Goal: Task Accomplishment & Management: Use online tool/utility

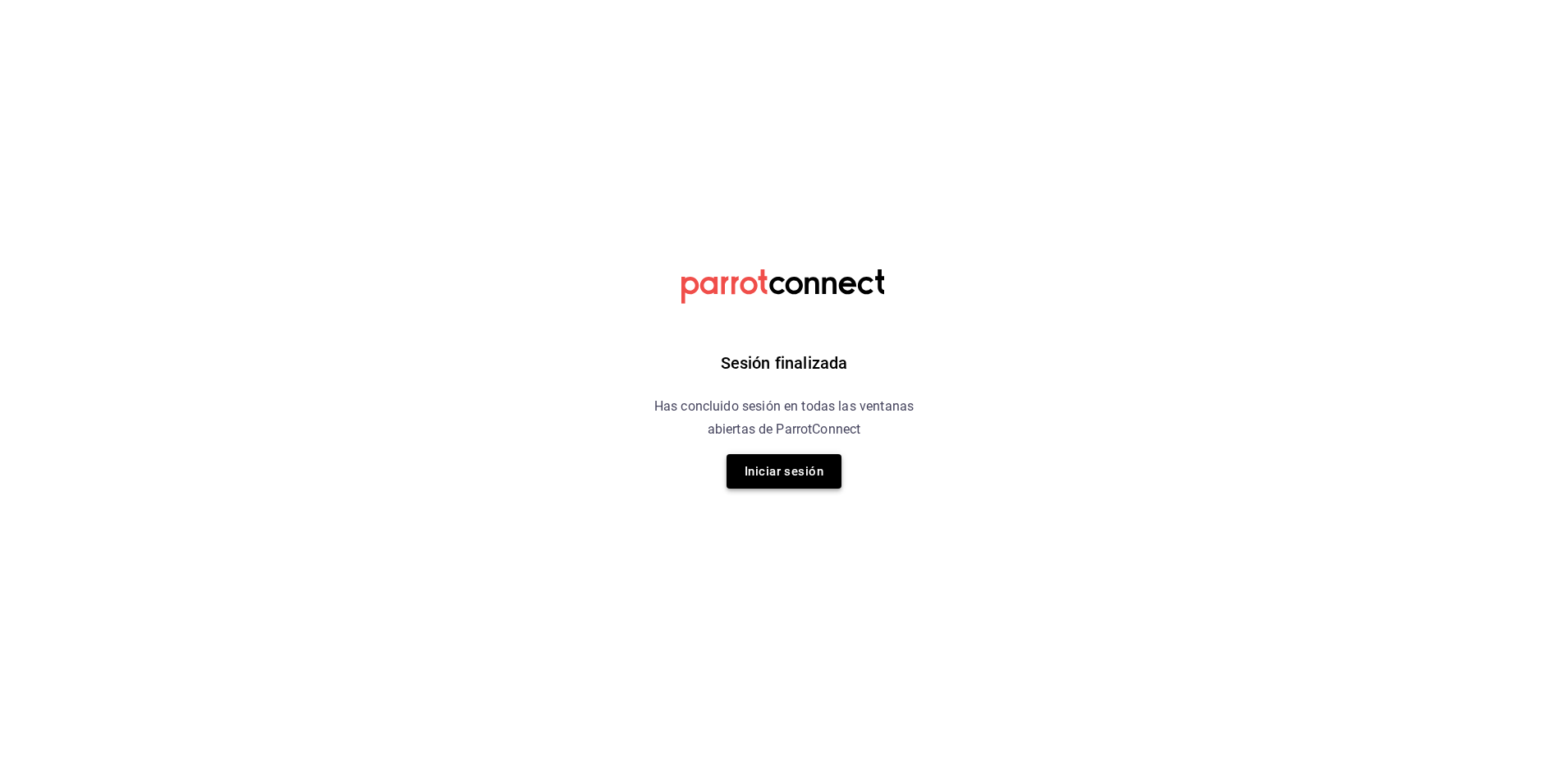
click at [793, 478] on button "Iniciar sesión" at bounding box center [784, 471] width 115 height 34
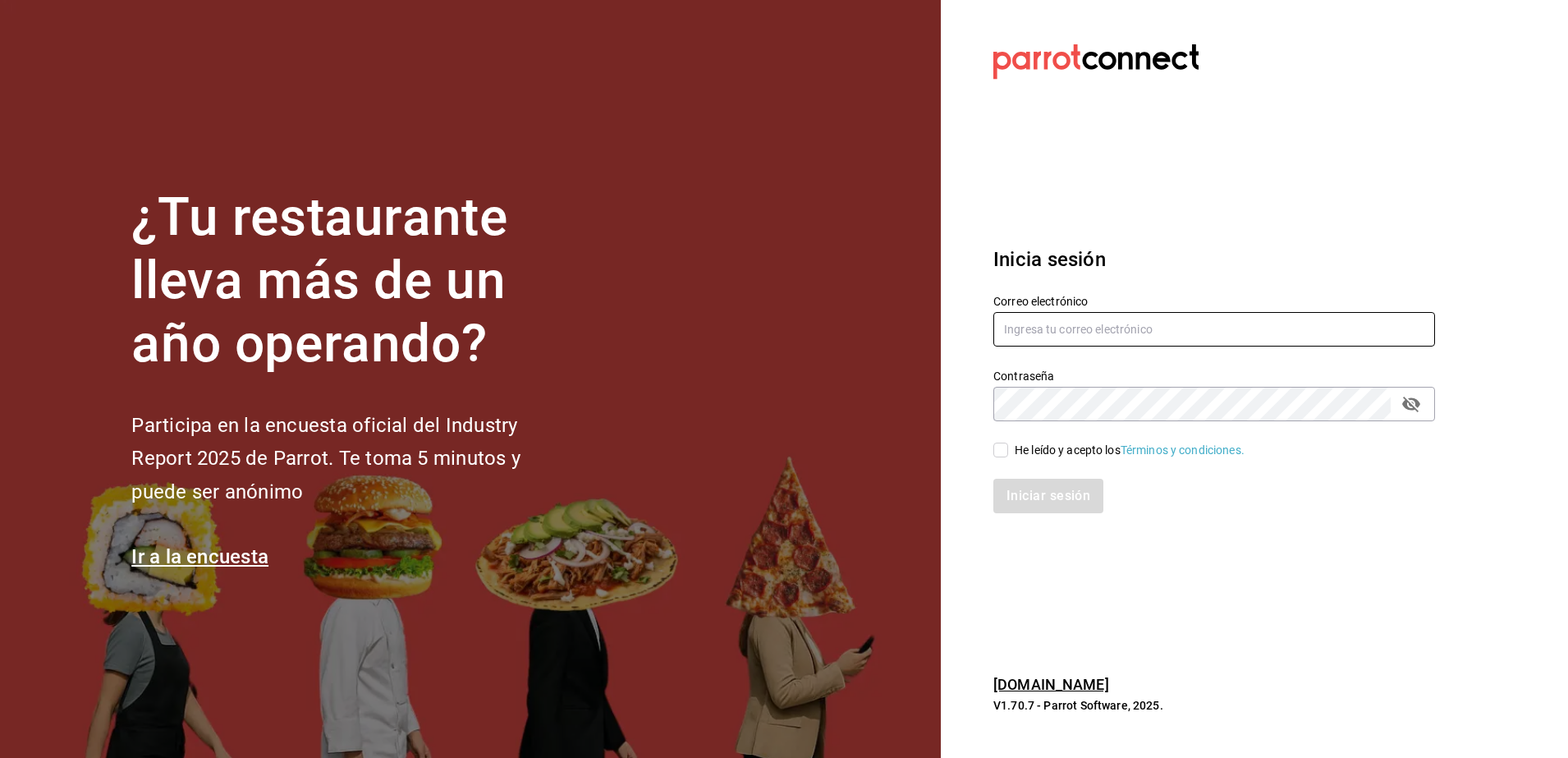
type input "jose.carlos@grupocosteno.com"
click at [1004, 448] on input "He leído y acepto los Términos y condiciones." at bounding box center [1000, 450] width 14 height 14
checkbox input "true"
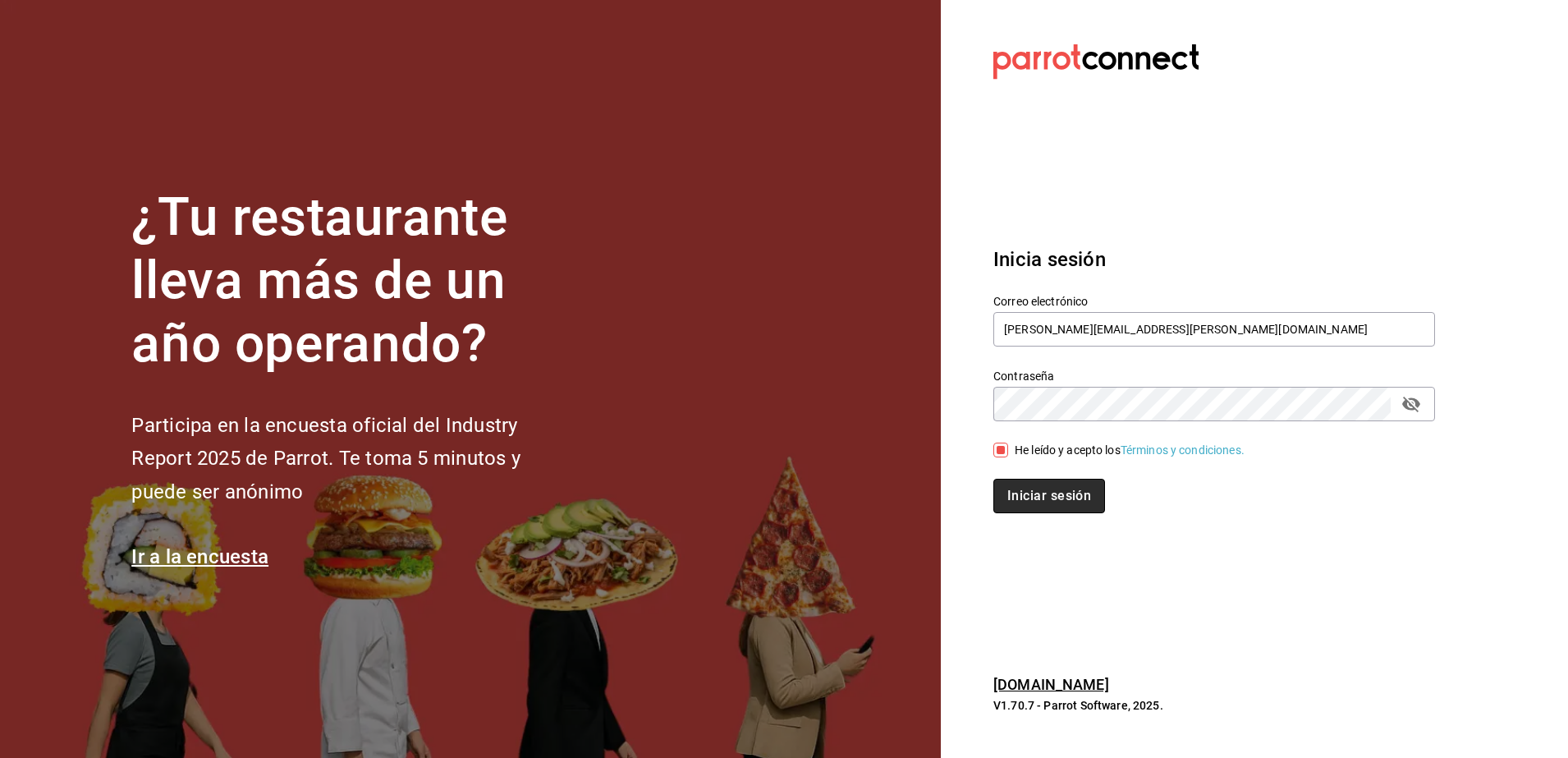
click at [1020, 487] on button "Iniciar sesión" at bounding box center [1049, 495] width 112 height 34
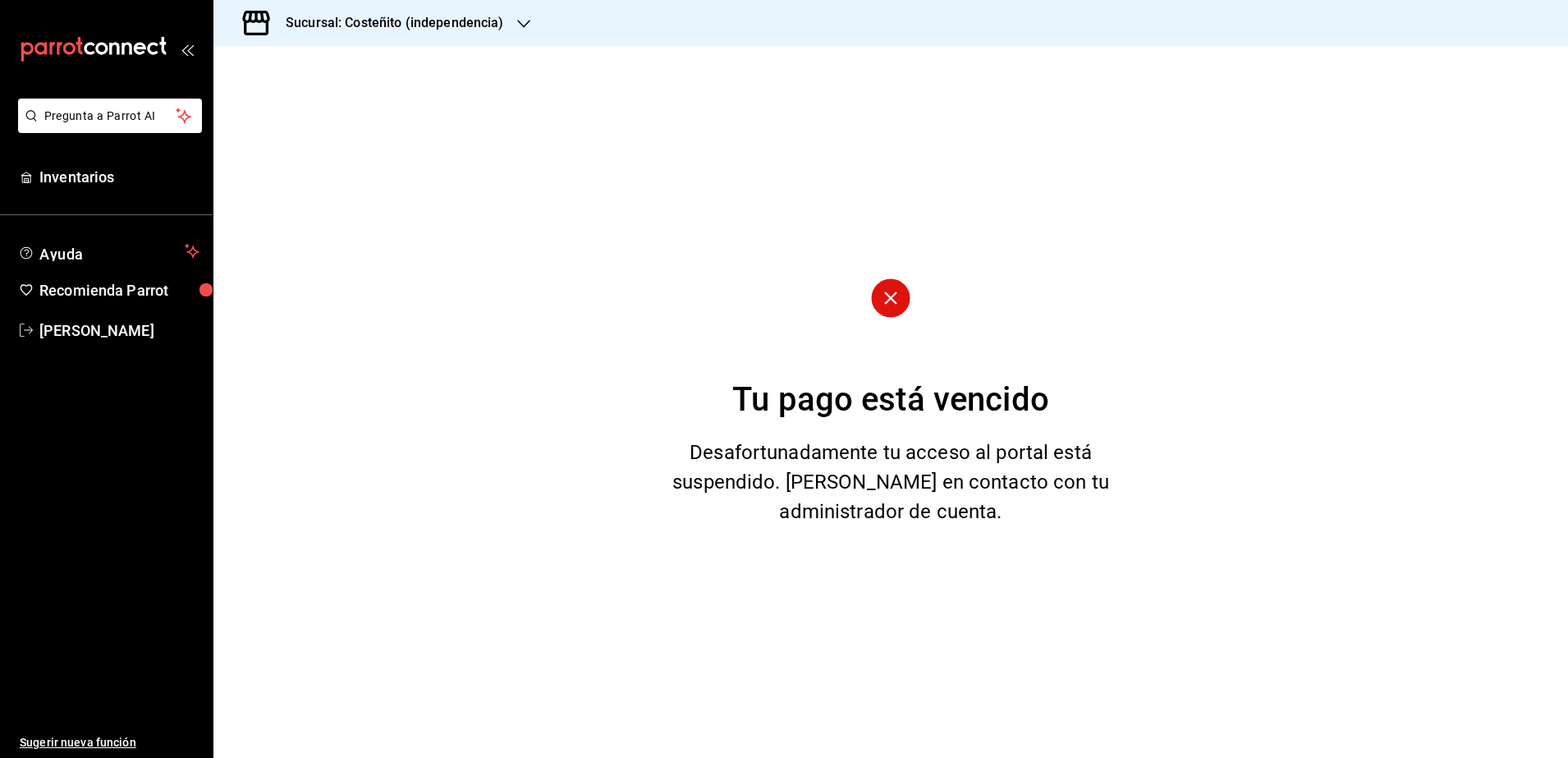
click at [354, 12] on div "Sucursal: Costeñito (independencia)" at bounding box center [381, 22] width 310 height 46
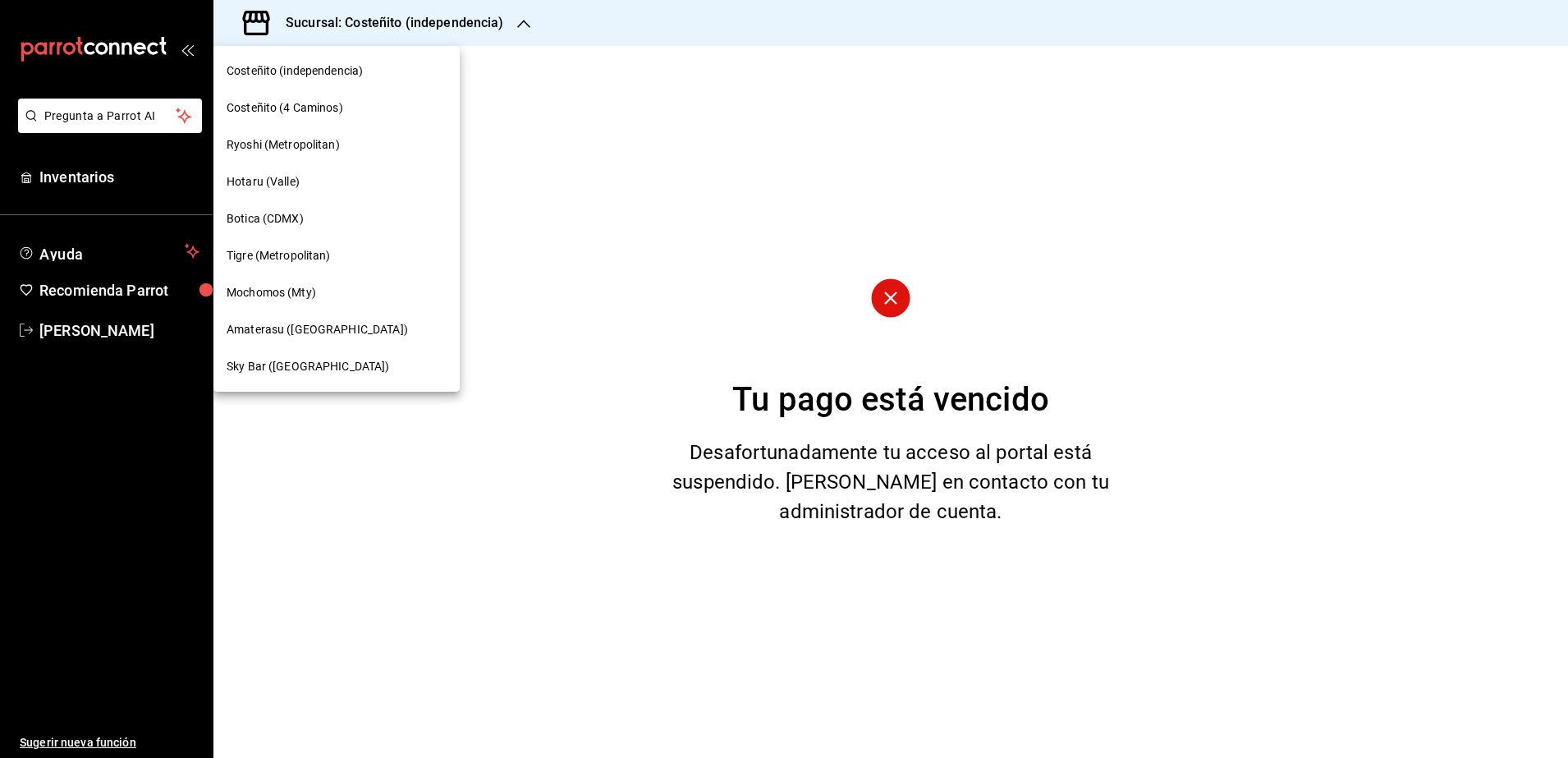
click at [322, 334] on span "Amaterasu (Metropolitan)" at bounding box center [317, 329] width 182 height 17
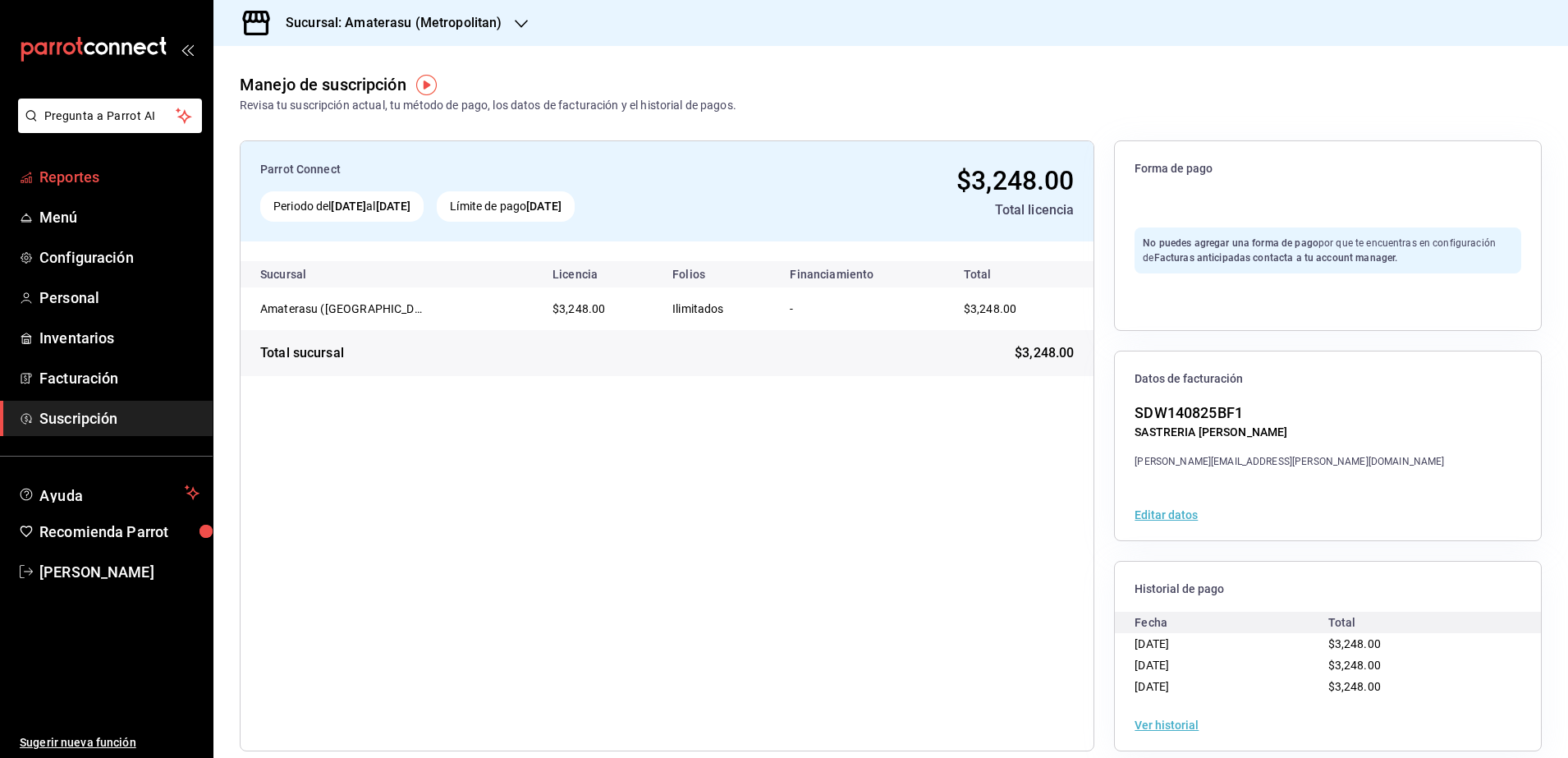
click at [111, 188] on link "Reportes" at bounding box center [106, 177] width 212 height 35
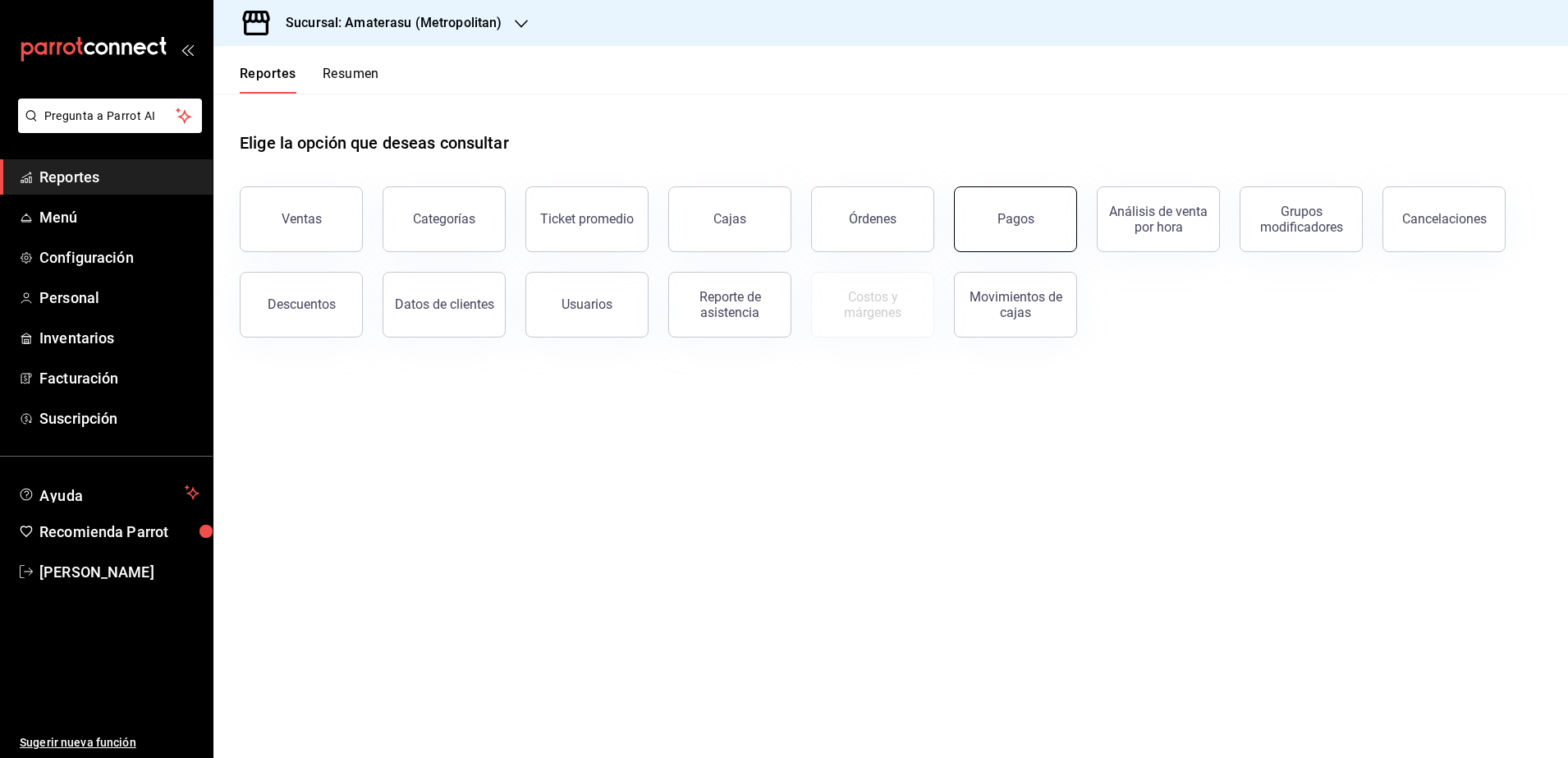
click at [1030, 232] on button "Pagos" at bounding box center [1015, 219] width 123 height 65
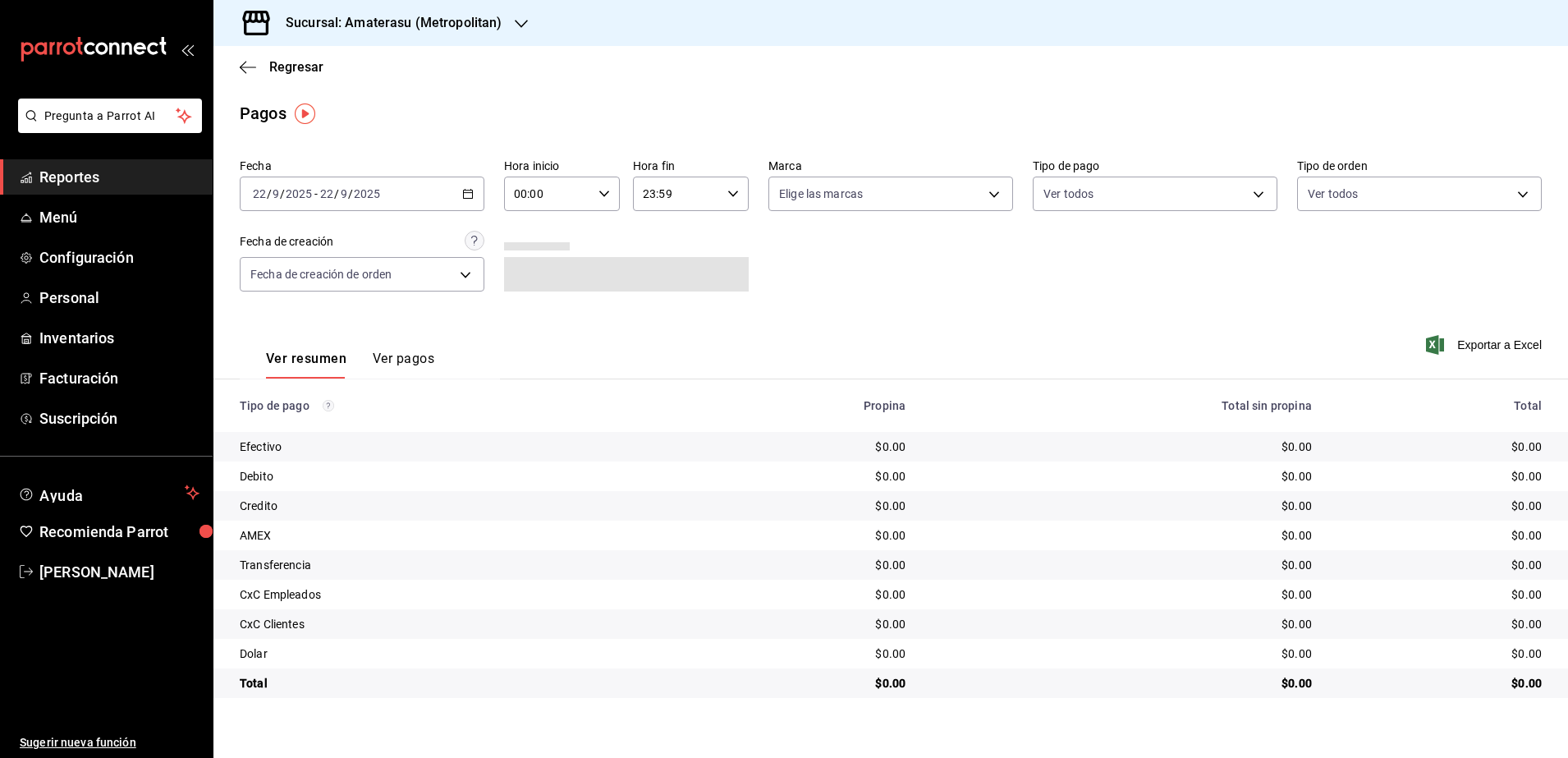
click at [467, 199] on icon "button" at bounding box center [467, 194] width 12 height 12
click at [340, 425] on span "Rango de fechas" at bounding box center [317, 427] width 127 height 17
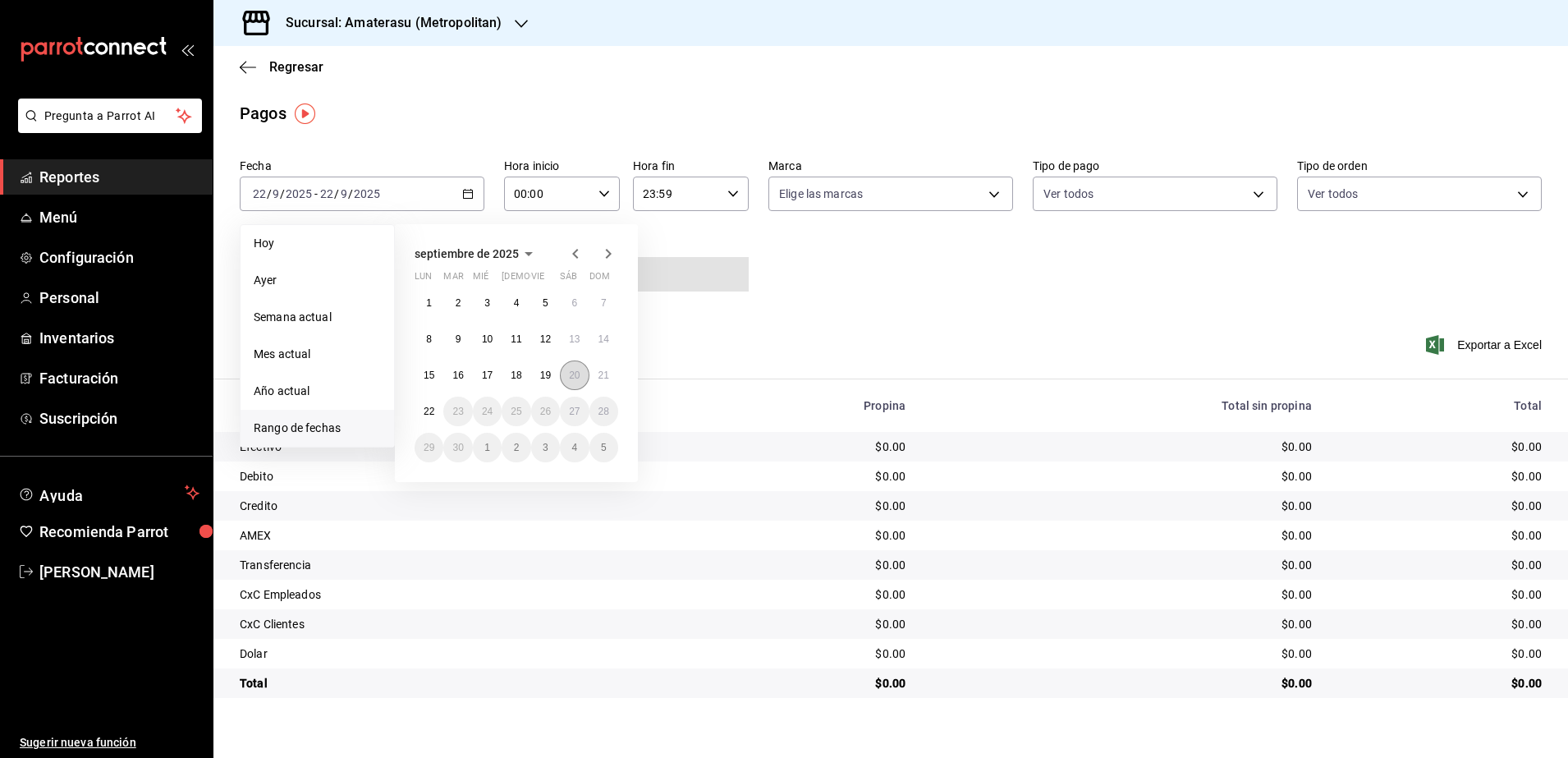
click at [579, 375] on abbr "20" at bounding box center [574, 375] width 11 height 12
click at [595, 375] on button "21" at bounding box center [604, 375] width 29 height 30
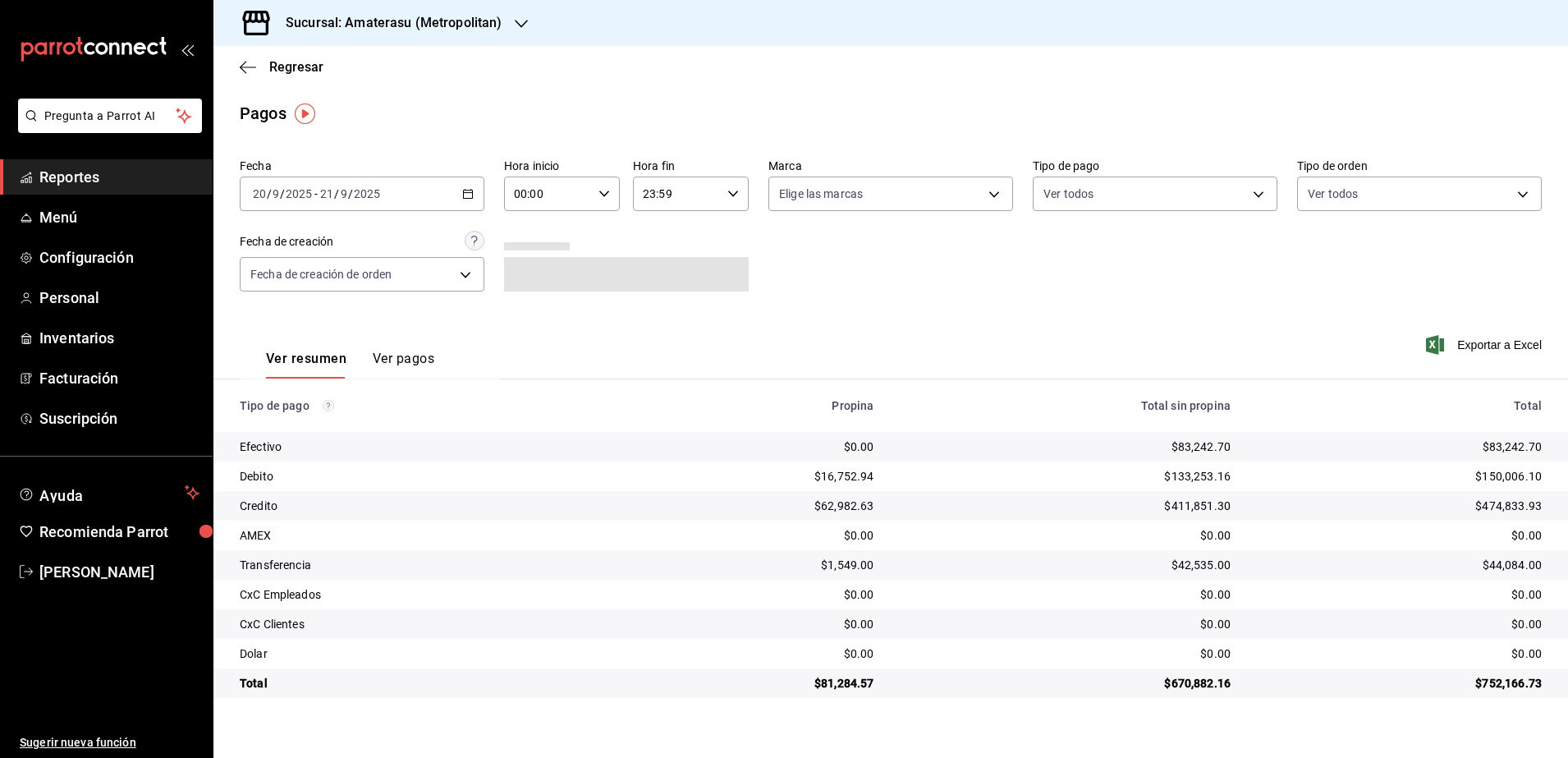
click at [606, 199] on icon "button" at bounding box center [604, 194] width 12 height 12
click at [551, 323] on button "05" at bounding box center [533, 330] width 52 height 33
type input "05:00"
click at [731, 189] on div at bounding box center [784, 379] width 1568 height 758
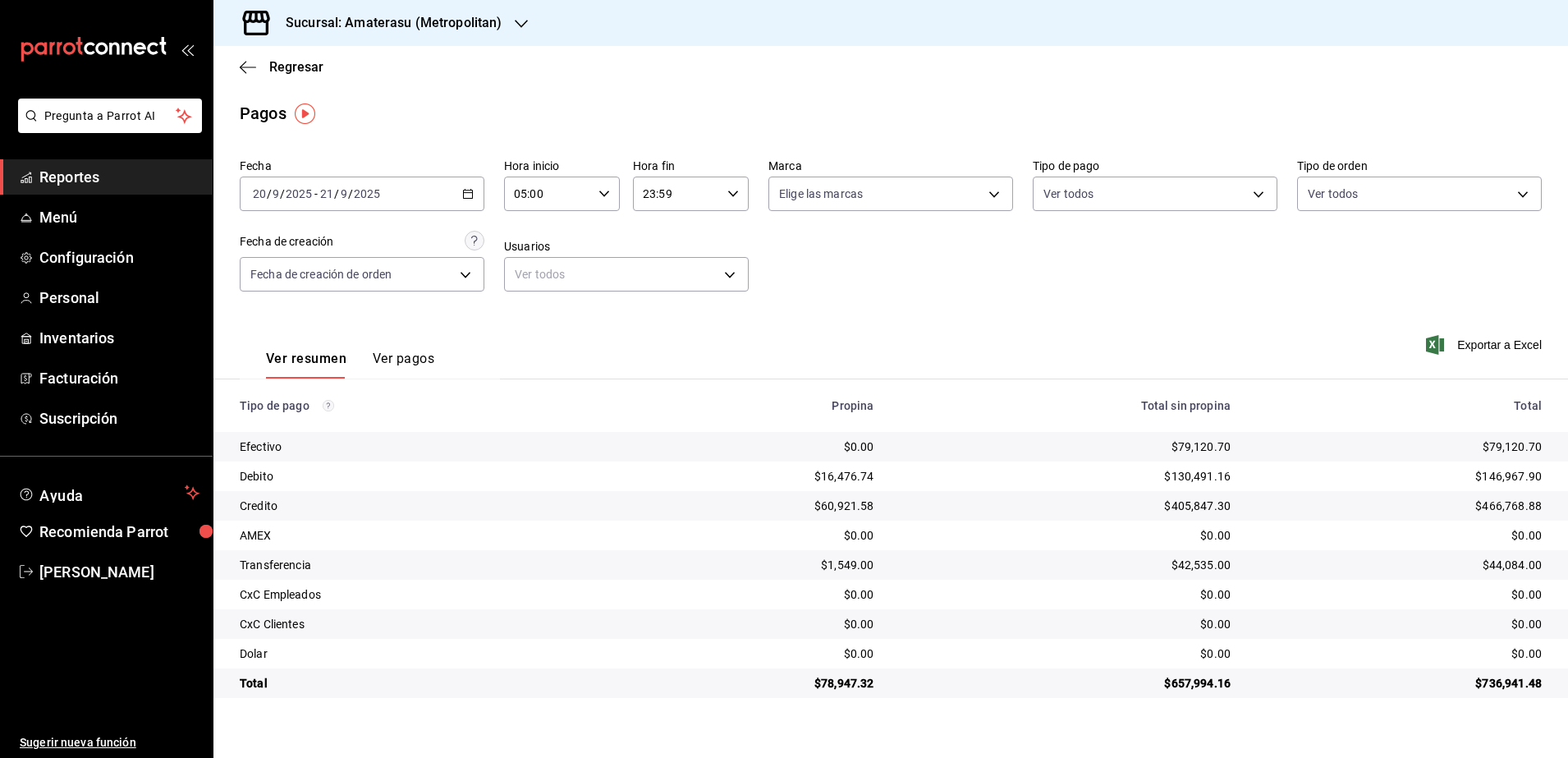
click at [731, 189] on icon "button" at bounding box center [733, 194] width 12 height 12
click at [671, 309] on button "04" at bounding box center [662, 297] width 52 height 33
type input "04:59"
click at [862, 286] on div at bounding box center [784, 379] width 1568 height 758
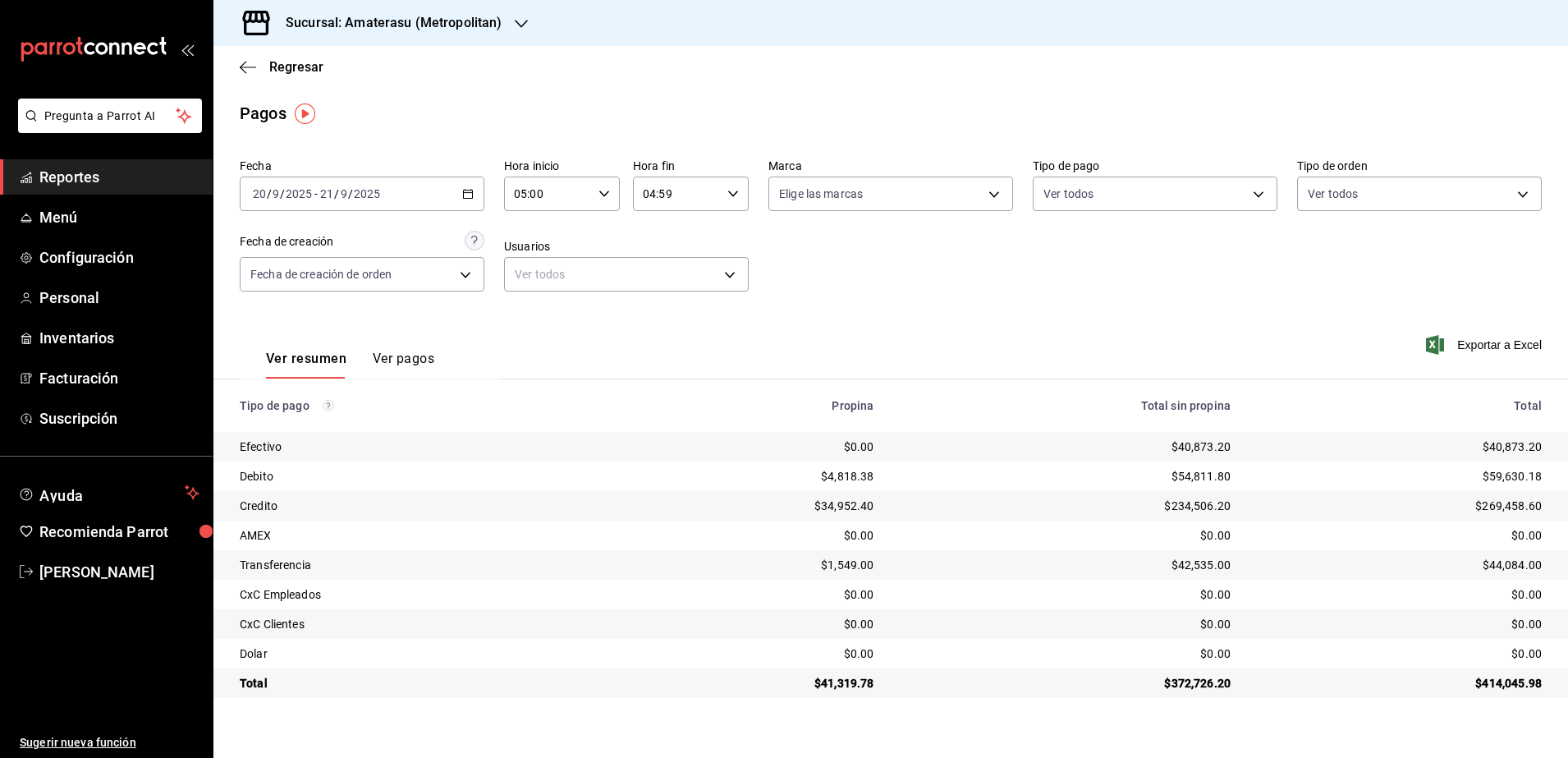
click at [476, 193] on div "2025-09-20 20 / 9 / 2025 - 2025-09-21 21 / 9 / 2025" at bounding box center [362, 194] width 244 height 34
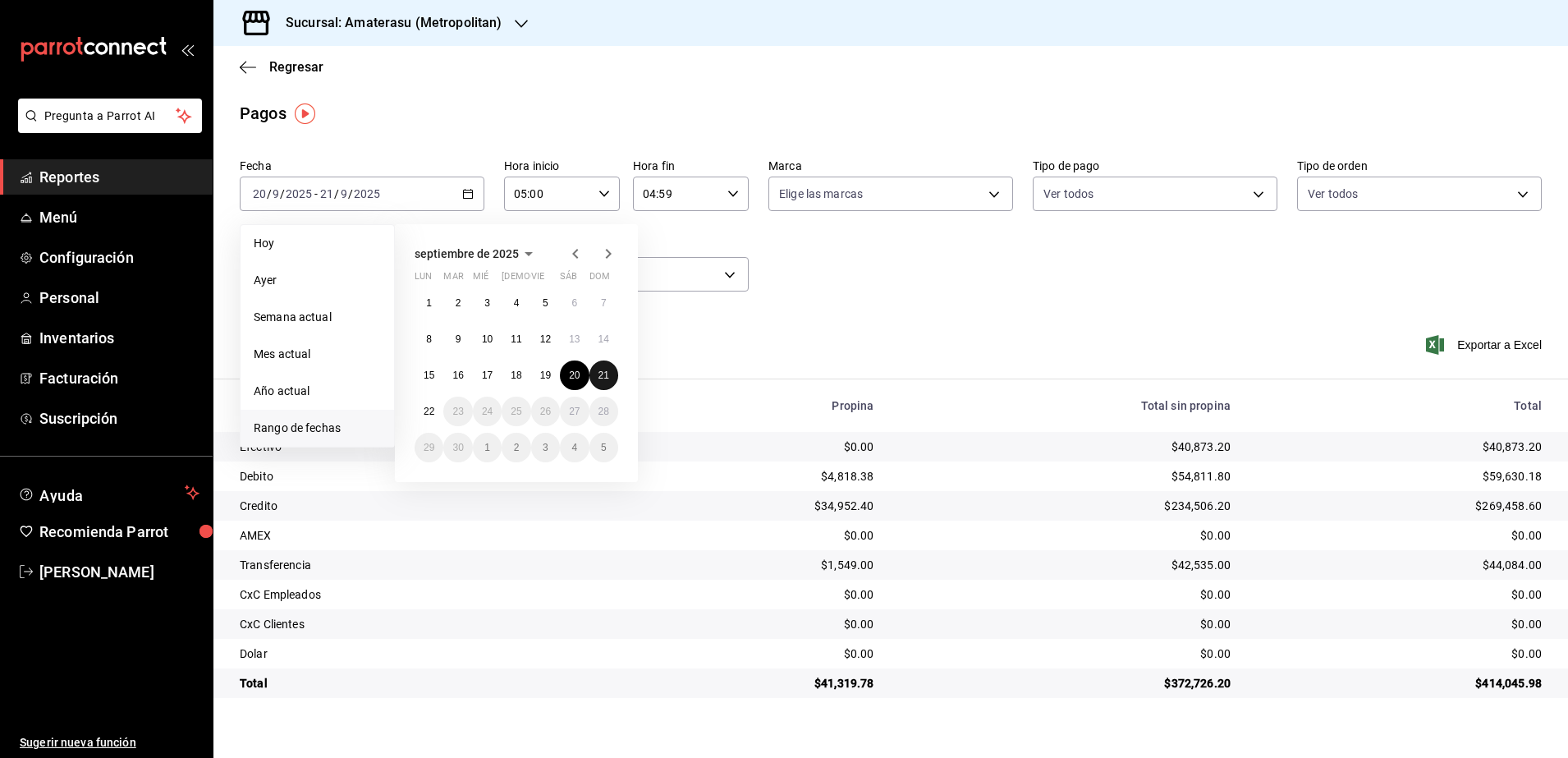
click at [607, 377] on abbr "21" at bounding box center [604, 375] width 11 height 12
click at [417, 419] on button "22" at bounding box center [429, 411] width 29 height 30
type input "00:00"
type input "23:59"
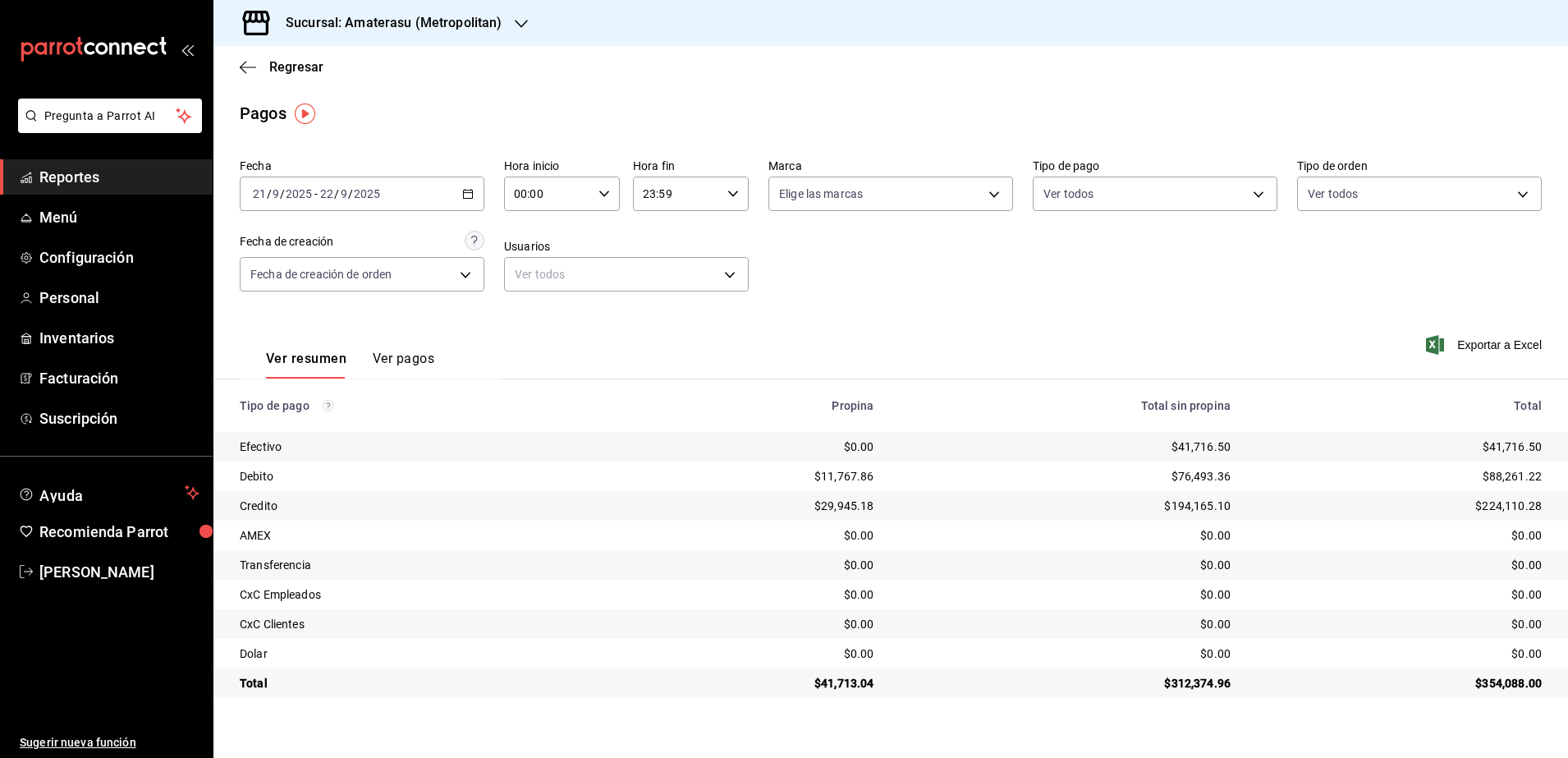
click at [604, 188] on icon "button" at bounding box center [604, 194] width 12 height 12
click at [543, 327] on span "05" at bounding box center [533, 330] width 32 height 13
type input "05:00"
click at [733, 196] on div at bounding box center [784, 379] width 1568 height 758
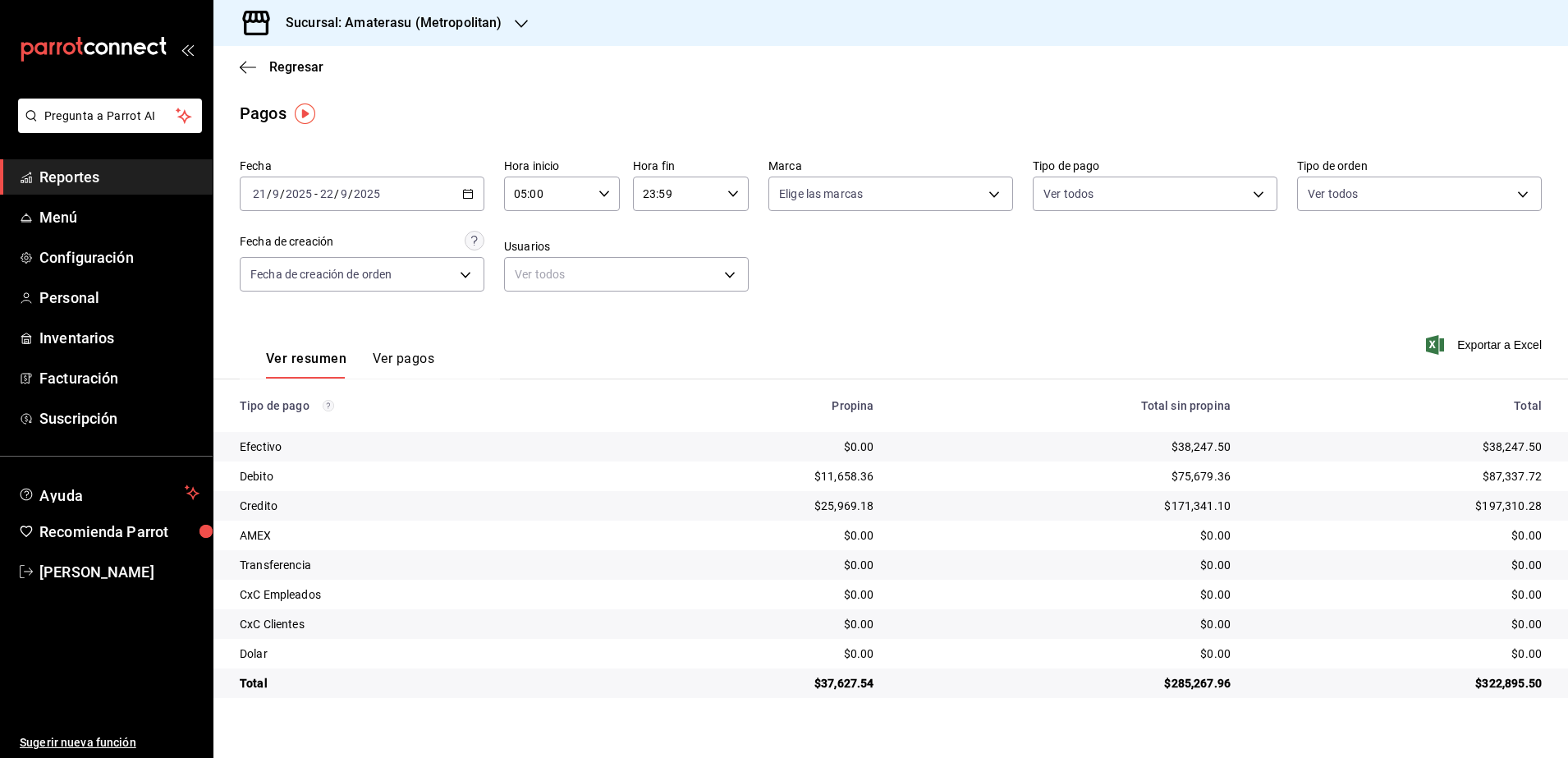
click at [733, 196] on \(Stroke\) "button" at bounding box center [733, 194] width 10 height 5
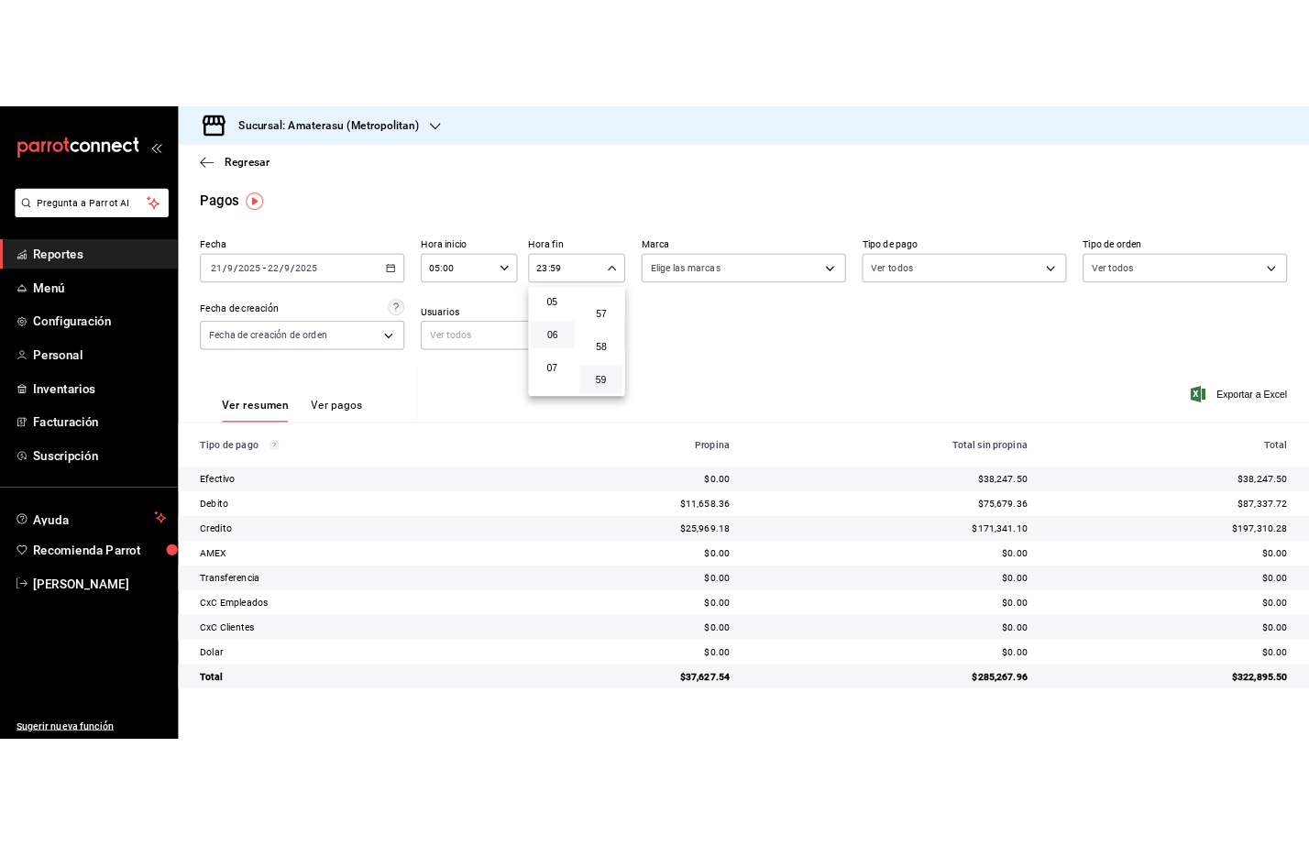
scroll to position [107, 0]
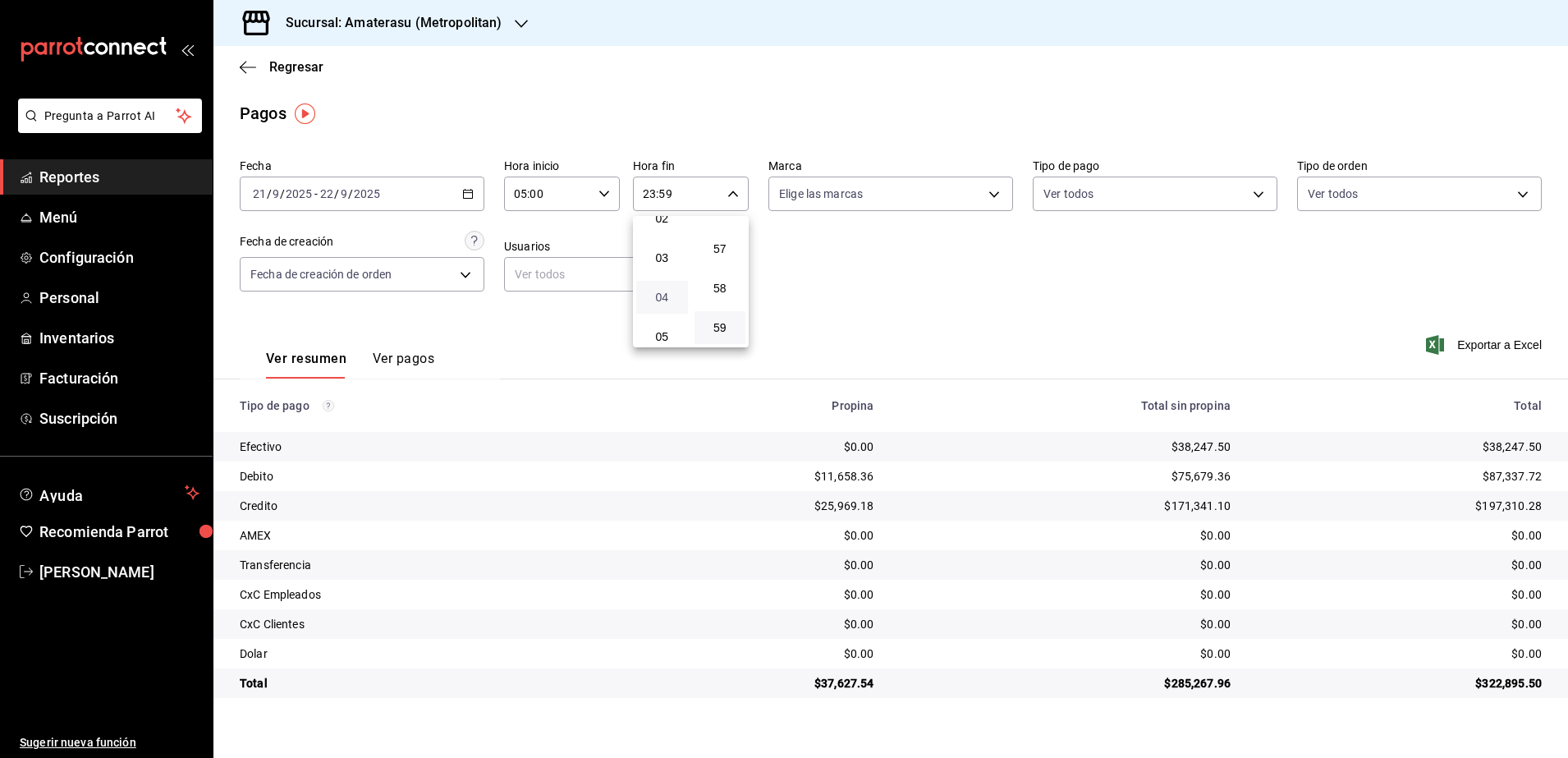
click at [665, 303] on span "04" at bounding box center [662, 297] width 32 height 13
type input "04:59"
click at [1178, 319] on div at bounding box center [784, 379] width 1568 height 758
